Goal: Task Accomplishment & Management: Complete application form

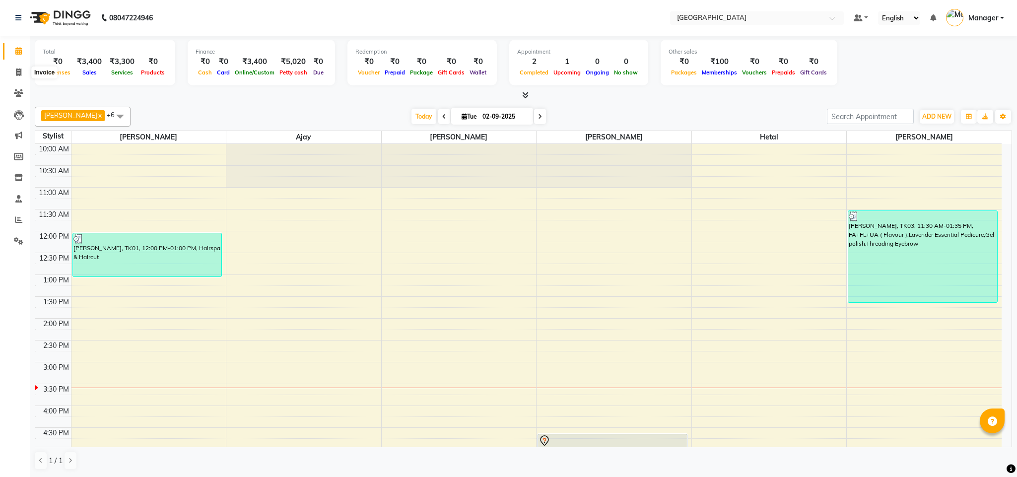
click at [21, 71] on span at bounding box center [18, 72] width 17 height 11
select select "7353"
select select "service"
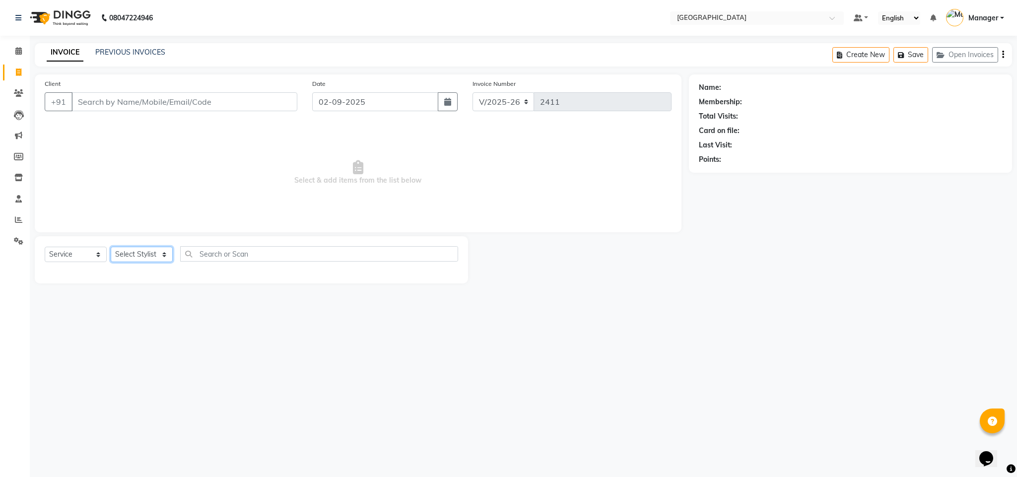
click at [159, 260] on select "Select Stylist [PERSON_NAME] [PERSON_NAME] [PERSON_NAME] [PERSON_NAME] Manager …" at bounding box center [142, 254] width 62 height 15
select select "63647"
click at [111, 247] on select "Select Stylist [PERSON_NAME] [PERSON_NAME] [PERSON_NAME] [PERSON_NAME] Manager …" at bounding box center [142, 254] width 62 height 15
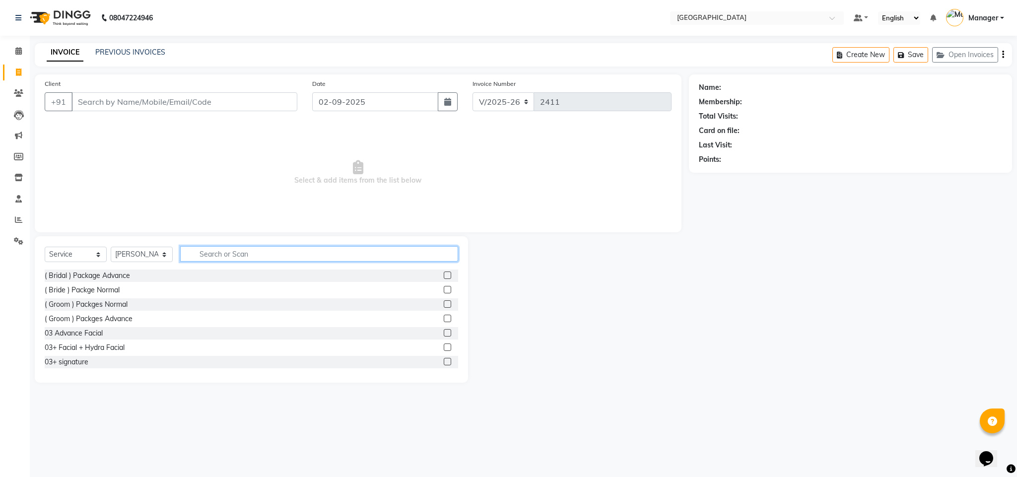
click at [279, 248] on input "text" at bounding box center [319, 253] width 278 height 15
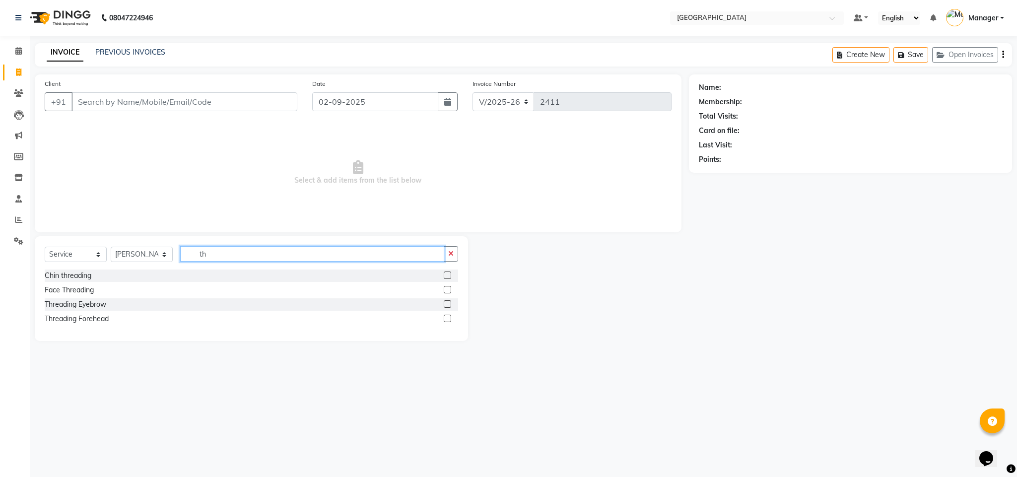
type input "t"
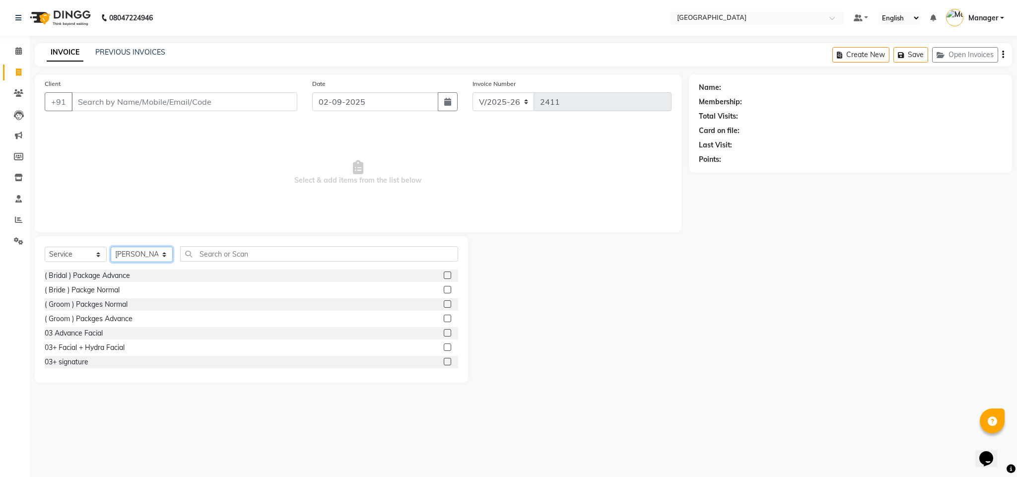
click at [155, 253] on select "Select Stylist [PERSON_NAME] [PERSON_NAME] [PERSON_NAME] [PERSON_NAME] Manager …" at bounding box center [142, 254] width 62 height 15
select select "63645"
click at [111, 247] on select "Select Stylist [PERSON_NAME] [PERSON_NAME] [PERSON_NAME] [PERSON_NAME] Manager …" at bounding box center [142, 254] width 62 height 15
click at [286, 251] on input "text" at bounding box center [319, 253] width 278 height 15
click at [221, 102] on input "Client" at bounding box center [184, 101] width 226 height 19
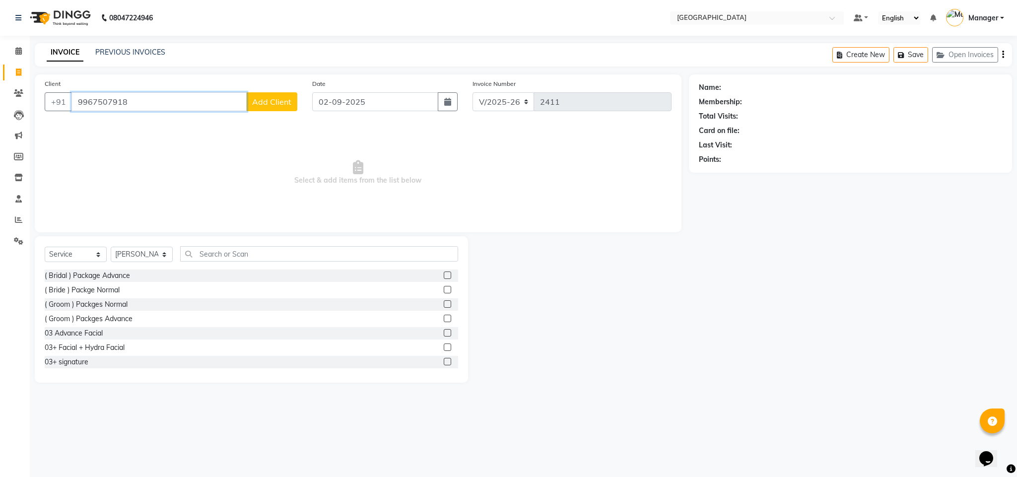
type input "9967507918"
click at [278, 106] on span "Add Client" at bounding box center [271, 102] width 39 height 10
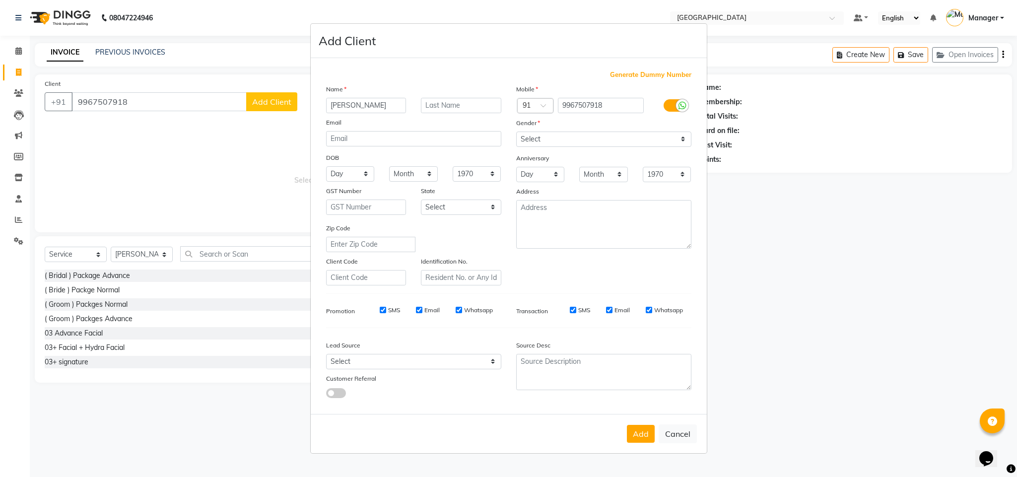
type input "[PERSON_NAME]"
click at [535, 140] on select "Select [DEMOGRAPHIC_DATA] [DEMOGRAPHIC_DATA] Other Prefer Not To Say" at bounding box center [603, 139] width 175 height 15
select select "[DEMOGRAPHIC_DATA]"
click at [516, 132] on select "Select [DEMOGRAPHIC_DATA] [DEMOGRAPHIC_DATA] Other Prefer Not To Say" at bounding box center [603, 139] width 175 height 15
drag, startPoint x: 1016, startPoint y: 188, endPoint x: 982, endPoint y: 308, distance: 125.1
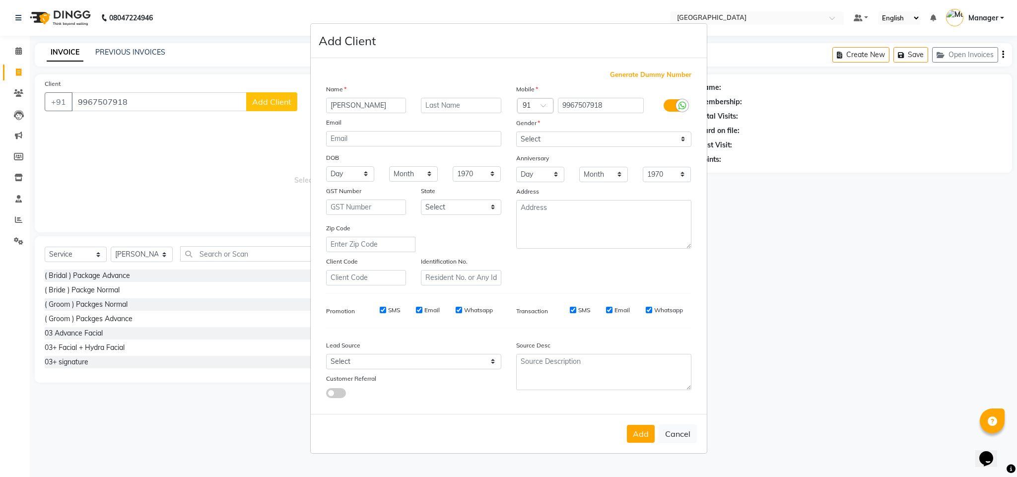
click at [1000, 270] on ngb-modal-window "Add Client Generate Dummy Number Name [PERSON_NAME] Email DOB Day 01 02 03 04 0…" at bounding box center [508, 238] width 1017 height 477
click at [639, 422] on div "Add Cancel" at bounding box center [509, 433] width 396 height 39
click at [639, 425] on button "Add" at bounding box center [641, 434] width 28 height 18
select select
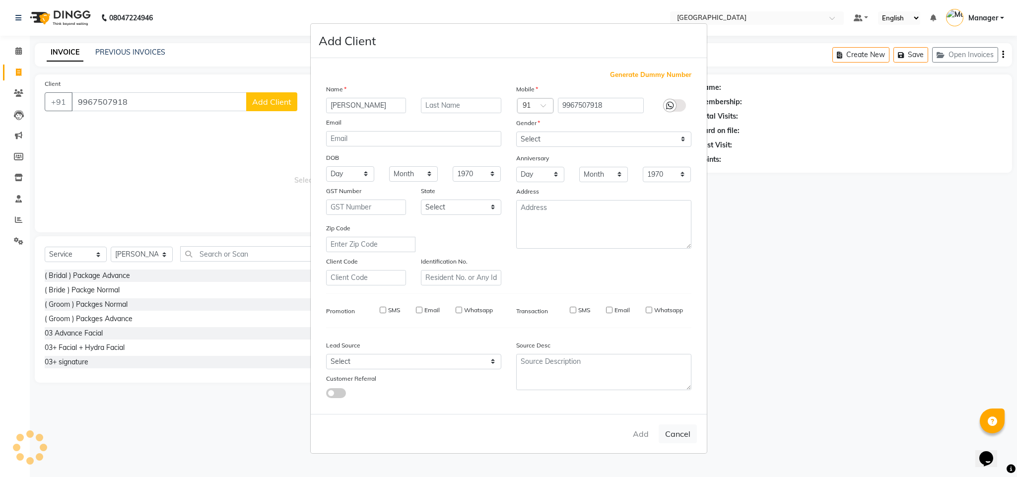
select select
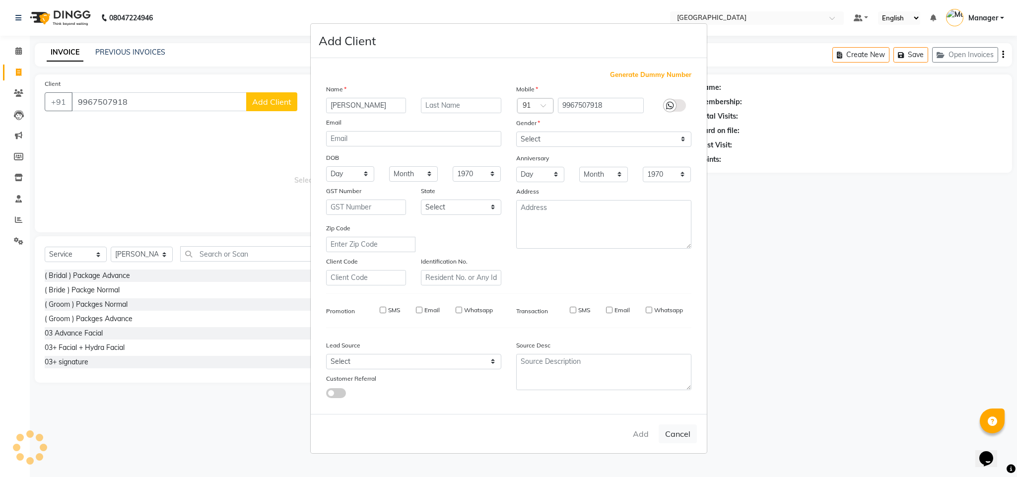
checkbox input "false"
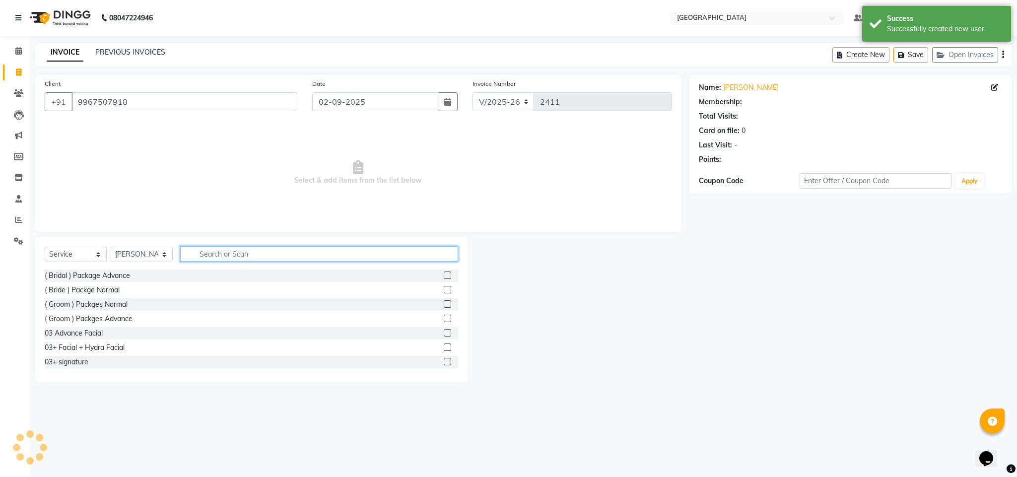
click at [234, 252] on input "text" at bounding box center [319, 253] width 278 height 15
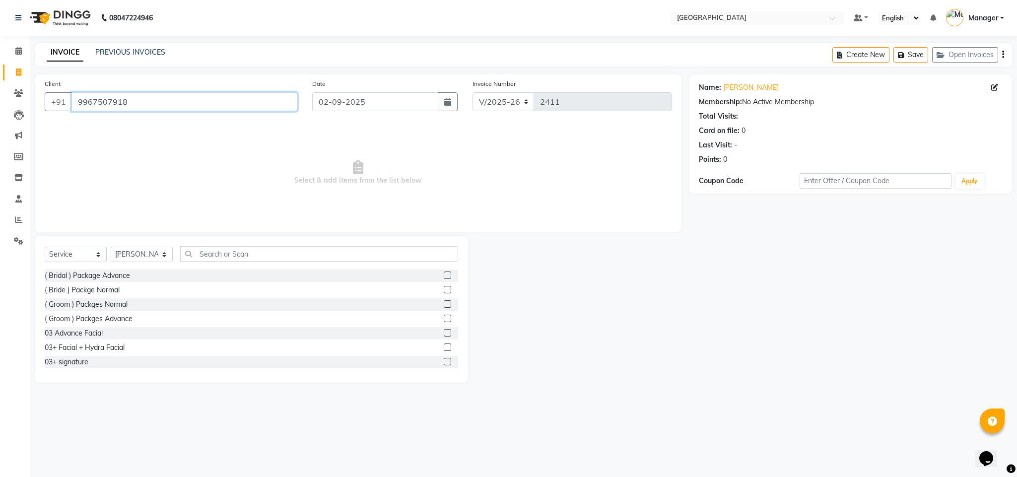
click at [200, 105] on input "9967507918" at bounding box center [184, 101] width 226 height 19
type input "9320977837"
click at [276, 103] on span "Add Client" at bounding box center [271, 102] width 39 height 10
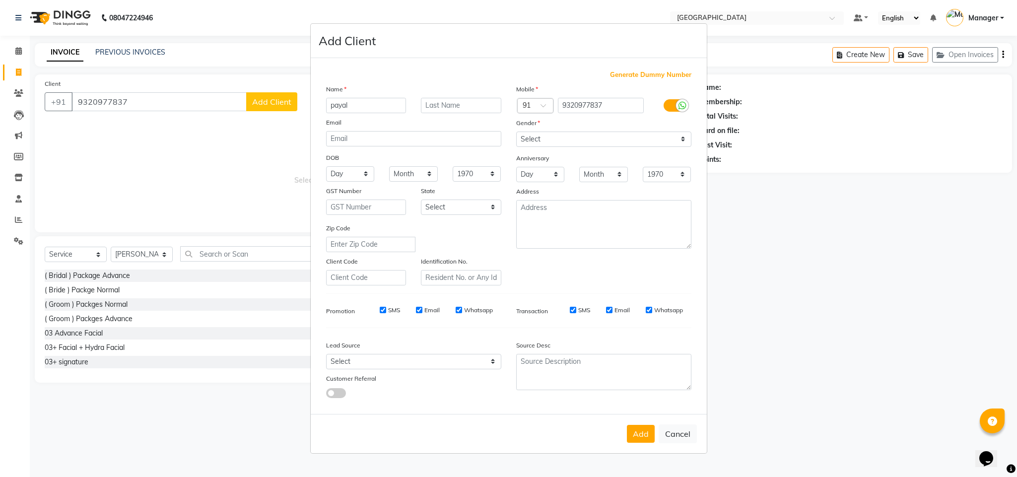
type input "payal"
click at [611, 143] on select "Select [DEMOGRAPHIC_DATA] [DEMOGRAPHIC_DATA] Other Prefer Not To Say" at bounding box center [603, 139] width 175 height 15
select select "[DEMOGRAPHIC_DATA]"
click at [516, 132] on select "Select [DEMOGRAPHIC_DATA] [DEMOGRAPHIC_DATA] Other Prefer Not To Say" at bounding box center [603, 139] width 175 height 15
click at [640, 439] on button "Add" at bounding box center [641, 434] width 28 height 18
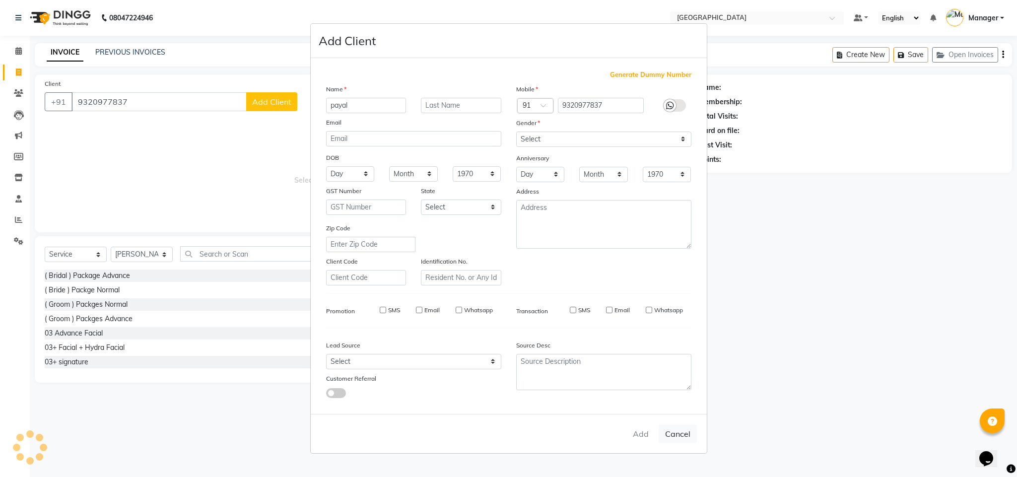
select select
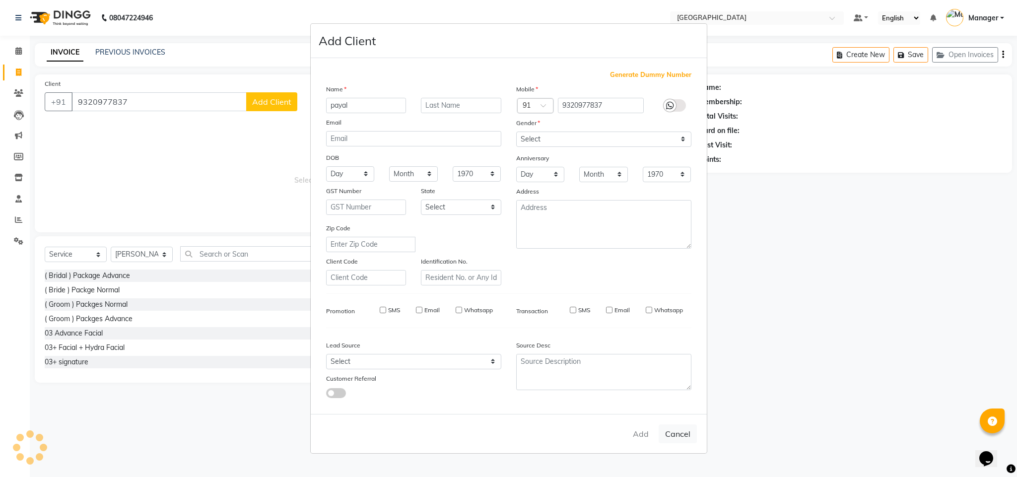
select select
checkbox input "false"
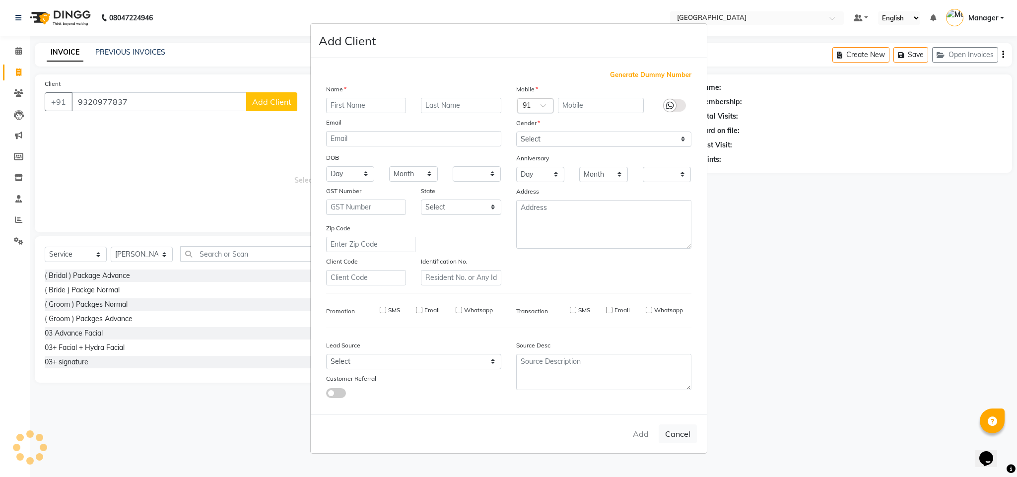
checkbox input "false"
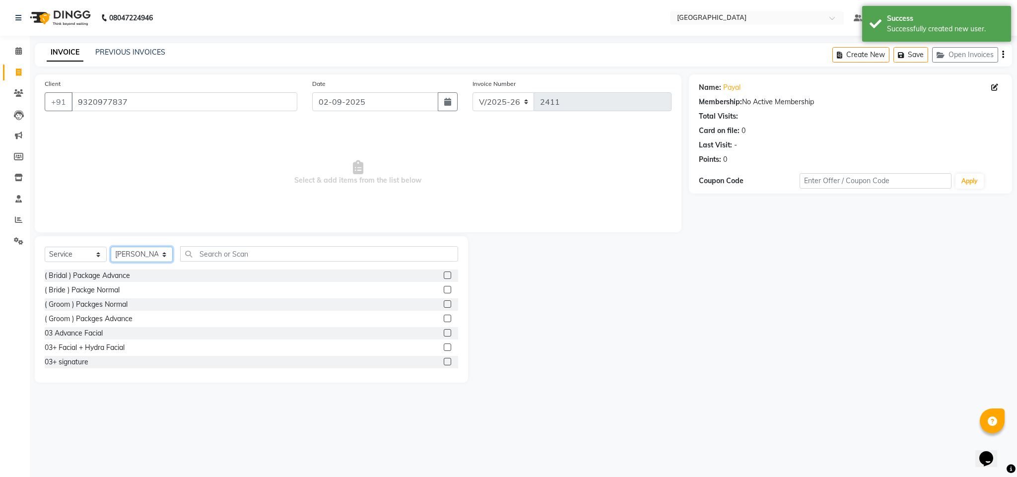
click at [152, 256] on select "Select Stylist [PERSON_NAME] [PERSON_NAME] [PERSON_NAME] [PERSON_NAME] Manager …" at bounding box center [142, 254] width 62 height 15
click at [111, 247] on select "Select Stylist [PERSON_NAME] [PERSON_NAME] [PERSON_NAME] [PERSON_NAME] Manager …" at bounding box center [142, 254] width 62 height 15
click at [156, 255] on select "Select Stylist [PERSON_NAME] [PERSON_NAME] [PERSON_NAME] [PERSON_NAME] Manager …" at bounding box center [142, 254] width 62 height 15
select select "63647"
click at [111, 247] on select "Select Stylist [PERSON_NAME] [PERSON_NAME] [PERSON_NAME] [PERSON_NAME] Manager …" at bounding box center [142, 254] width 62 height 15
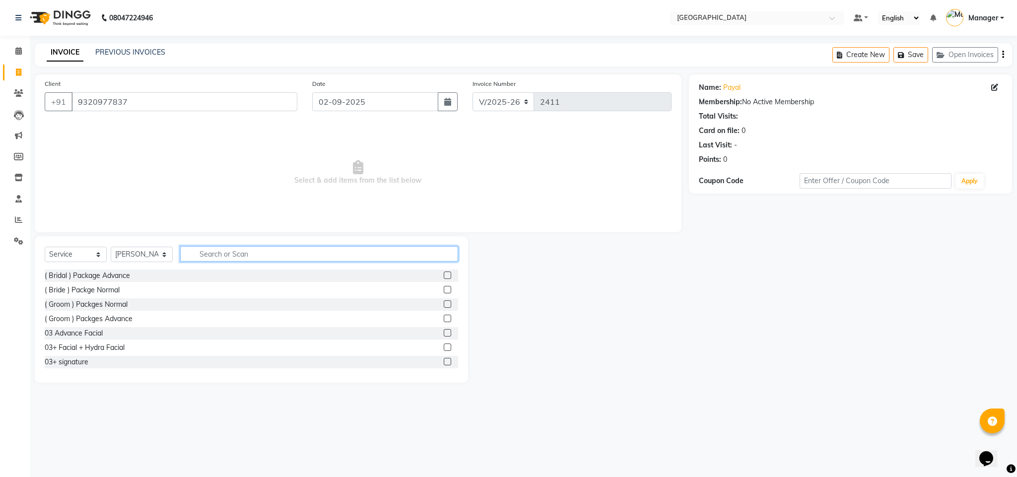
click at [343, 252] on input "text" at bounding box center [319, 253] width 278 height 15
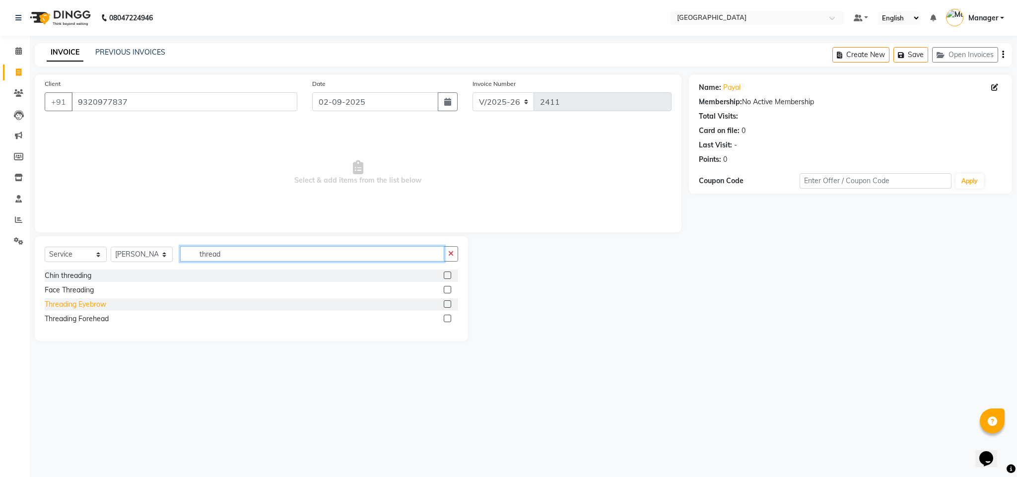
type input "thread"
click at [100, 307] on div "Threading Eyebrow" at bounding box center [76, 304] width 62 height 10
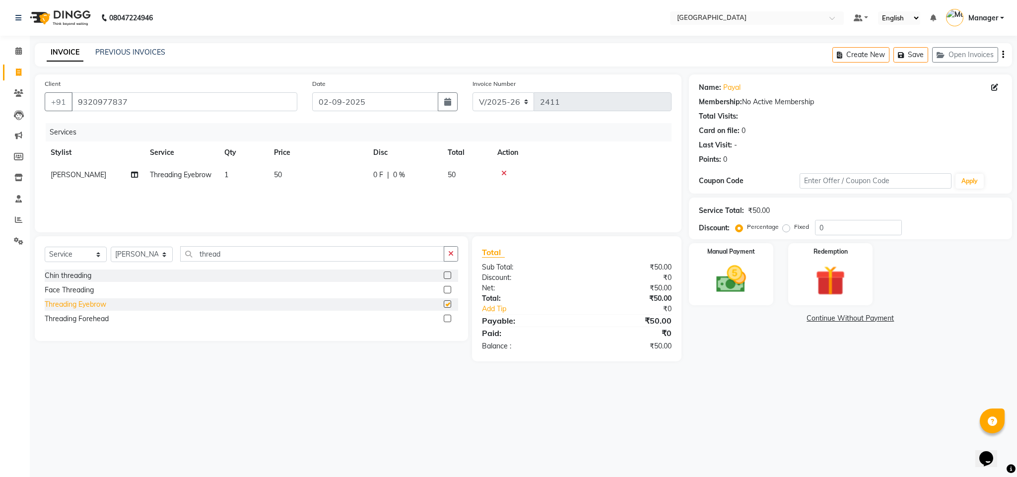
checkbox input "false"
click at [730, 295] on img at bounding box center [731, 280] width 51 height 36
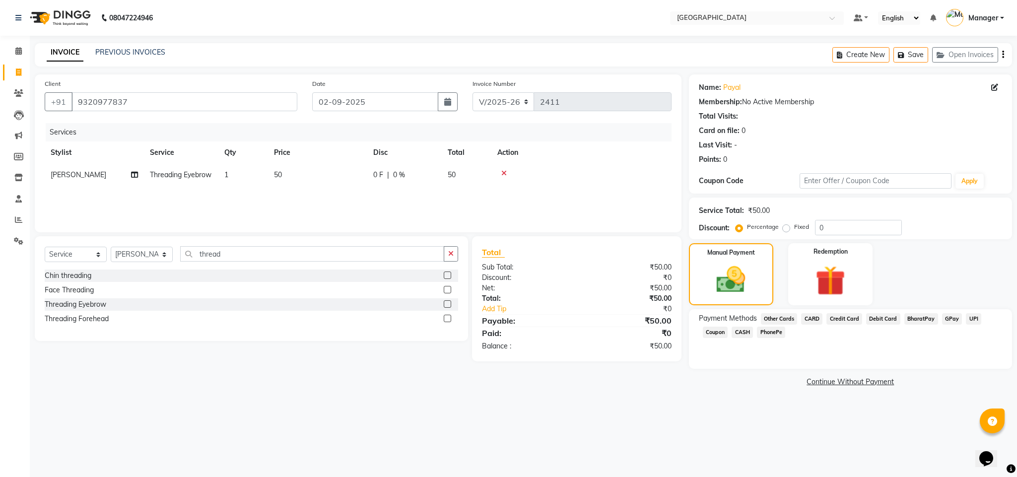
click at [745, 334] on span "CASH" at bounding box center [742, 332] width 21 height 11
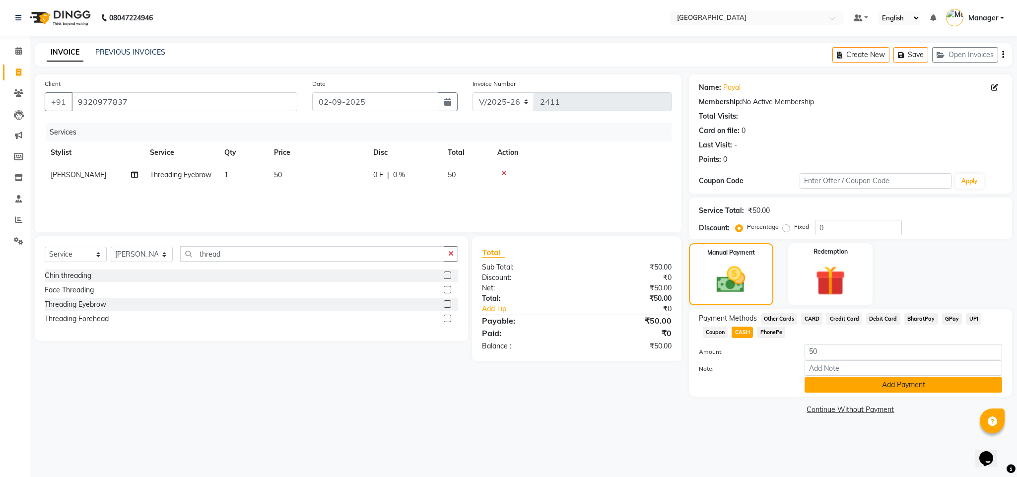
drag, startPoint x: 1016, startPoint y: 324, endPoint x: 985, endPoint y: 386, distance: 70.2
click at [985, 386] on div "Name: [PERSON_NAME] Membership: No Active Membership Total Visits: Card on file…" at bounding box center [854, 245] width 331 height 343
click at [985, 386] on button "Add Payment" at bounding box center [904, 384] width 198 height 15
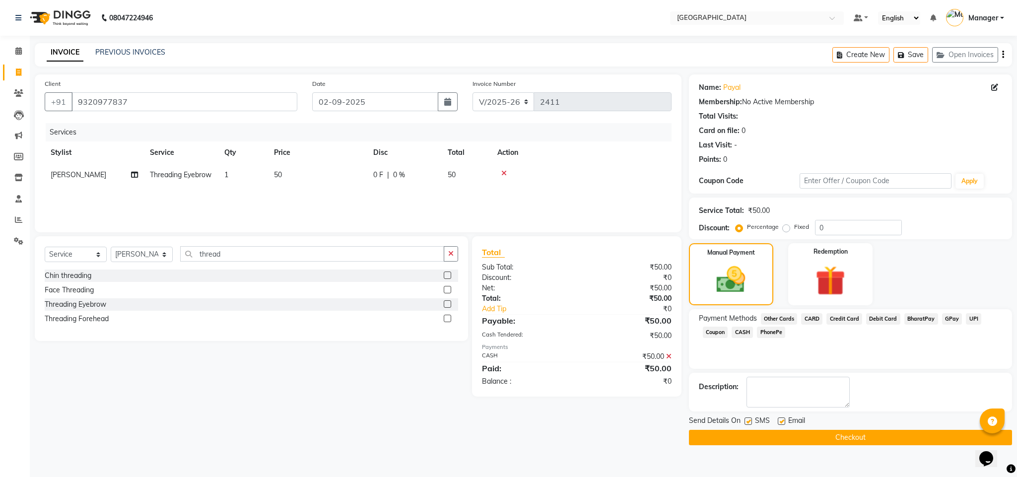
click at [878, 441] on button "Checkout" at bounding box center [850, 437] width 323 height 15
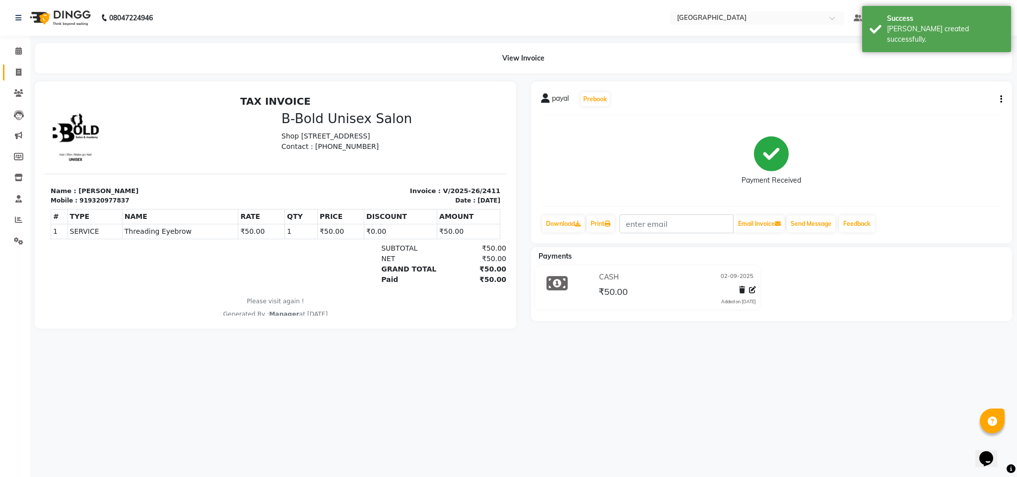
click at [3, 66] on link "Invoice" at bounding box center [15, 73] width 24 height 16
select select "service"
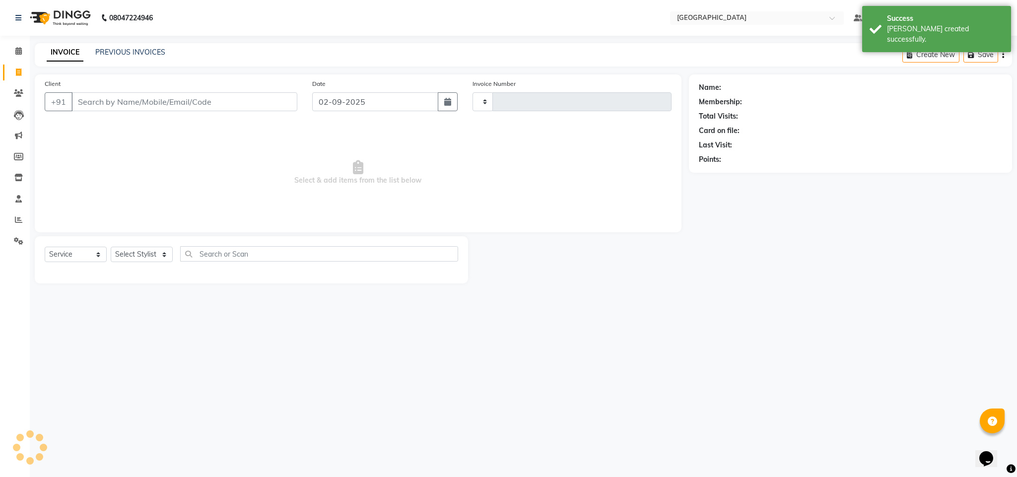
type input "2412"
select select "7353"
click at [206, 97] on input "Client" at bounding box center [184, 101] width 226 height 19
type input "9967507918"
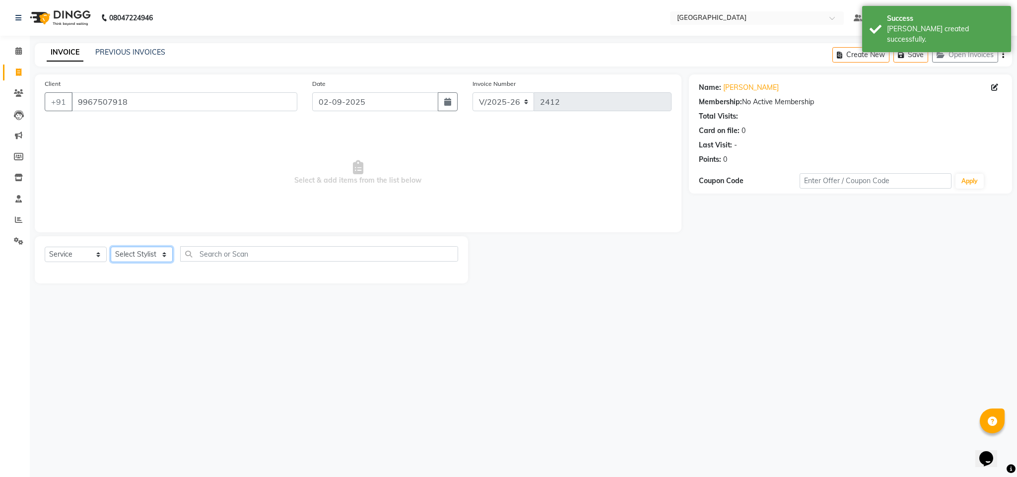
click at [155, 258] on select "Select Stylist [PERSON_NAME] [PERSON_NAME] [PERSON_NAME] [PERSON_NAME] Manager …" at bounding box center [142, 254] width 62 height 15
select select "63645"
click at [111, 247] on select "Select Stylist [PERSON_NAME] [PERSON_NAME] [PERSON_NAME] [PERSON_NAME] Manager …" at bounding box center [142, 254] width 62 height 15
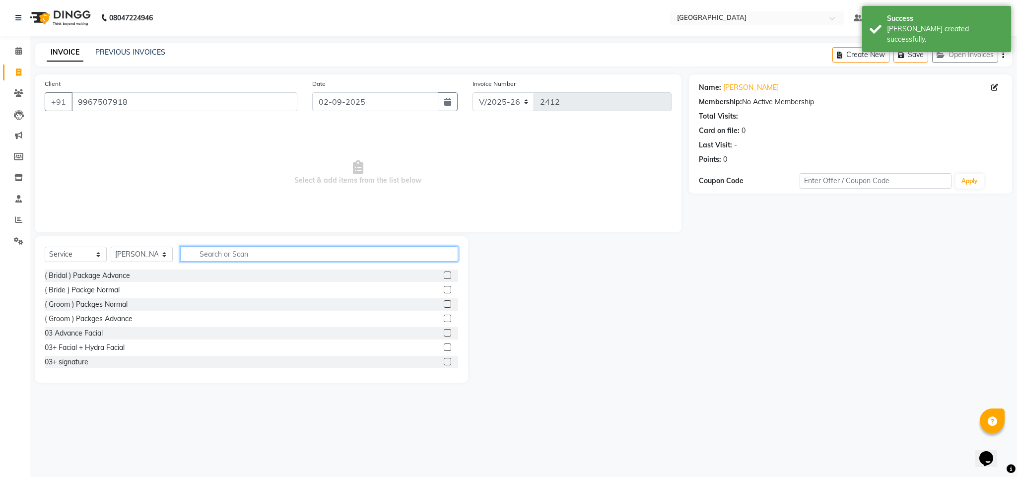
click at [276, 252] on input "text" at bounding box center [319, 253] width 278 height 15
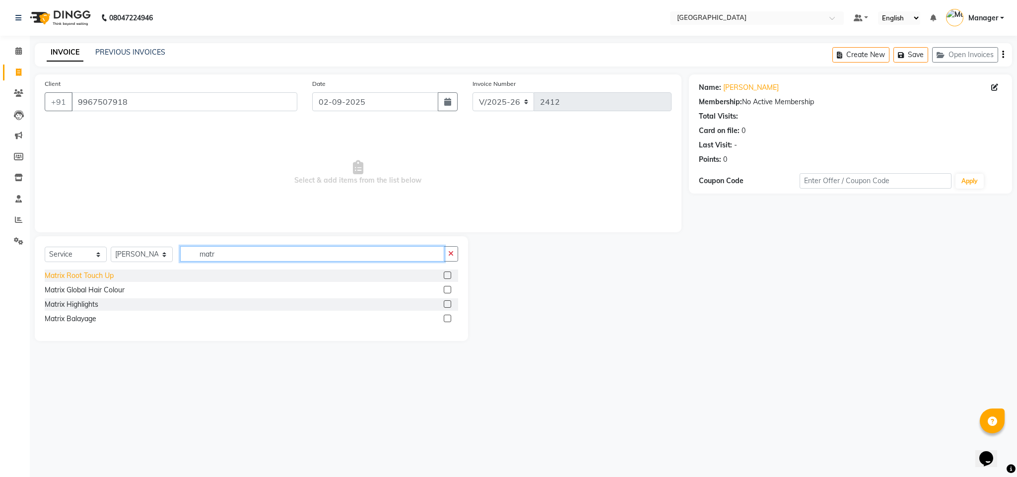
type input "matr"
click at [100, 279] on div "Matrix Root Touch Up" at bounding box center [79, 276] width 69 height 10
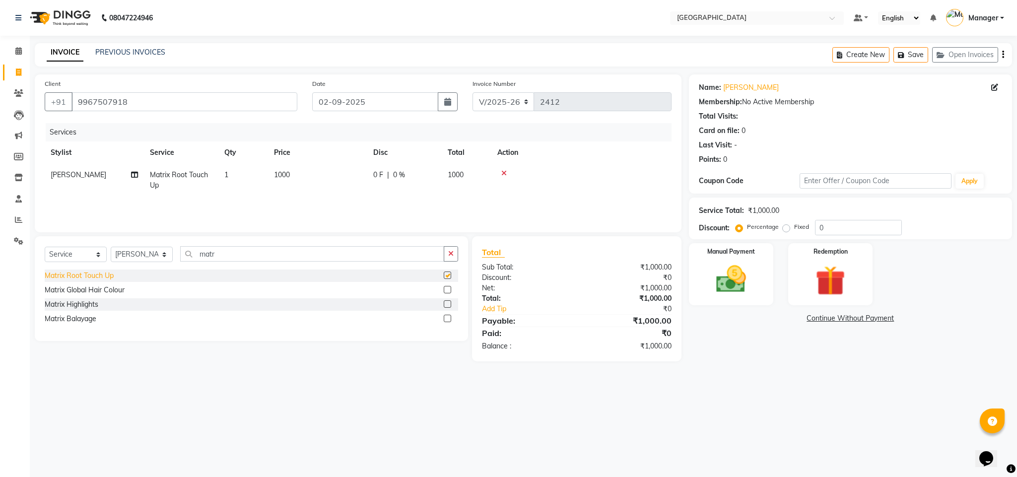
checkbox input "false"
click at [735, 255] on label "Manual Payment" at bounding box center [732, 250] width 50 height 9
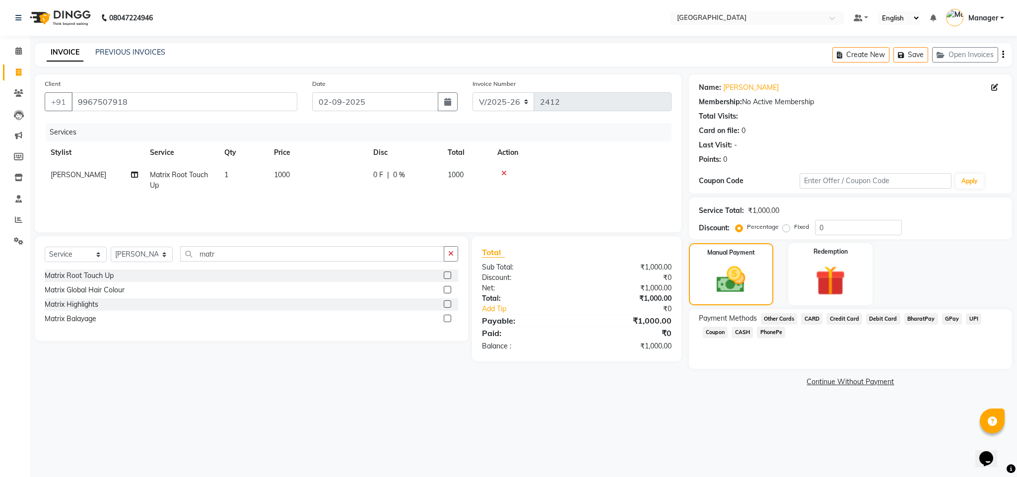
click at [952, 323] on span "GPay" at bounding box center [952, 318] width 20 height 11
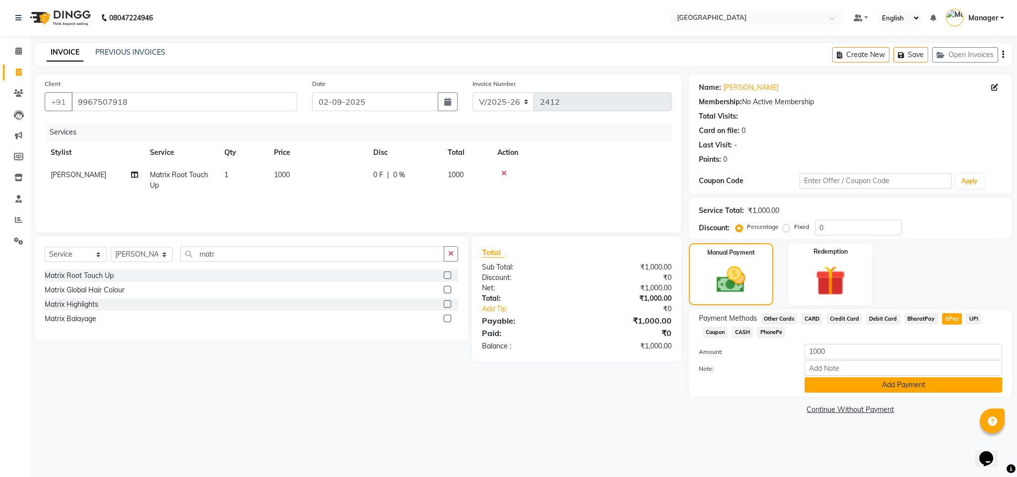
click at [969, 381] on button "Add Payment" at bounding box center [904, 384] width 198 height 15
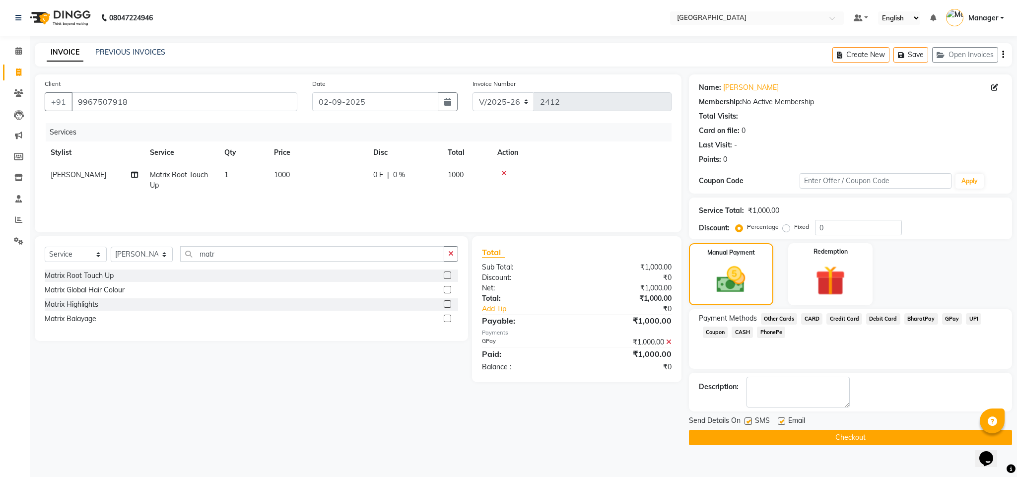
click at [918, 435] on button "Checkout" at bounding box center [850, 437] width 323 height 15
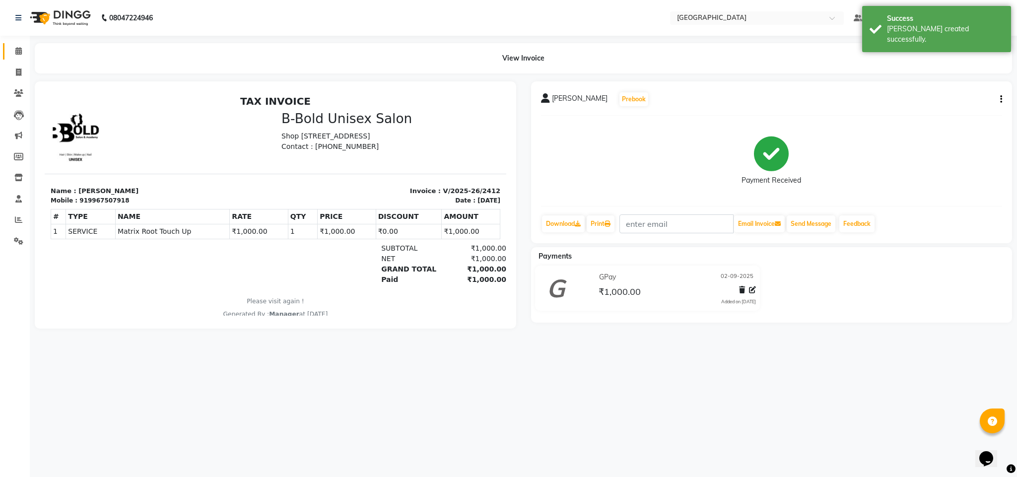
click at [5, 53] on link "Calendar" at bounding box center [15, 51] width 24 height 16
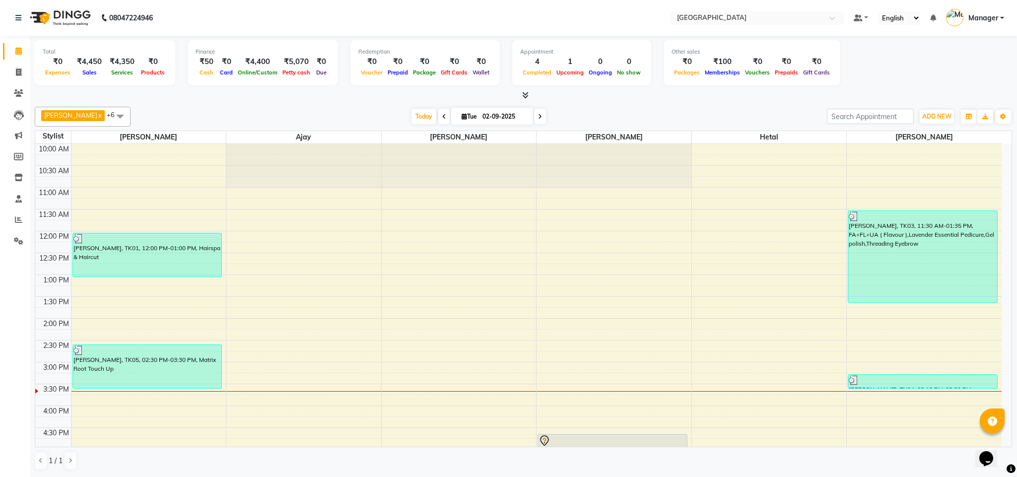
click at [264, 120] on div "[DATE] [DATE]" at bounding box center [479, 116] width 687 height 15
click at [200, 109] on div "[DATE] [DATE]" at bounding box center [479, 116] width 687 height 15
